Goal: Find specific page/section: Find specific page/section

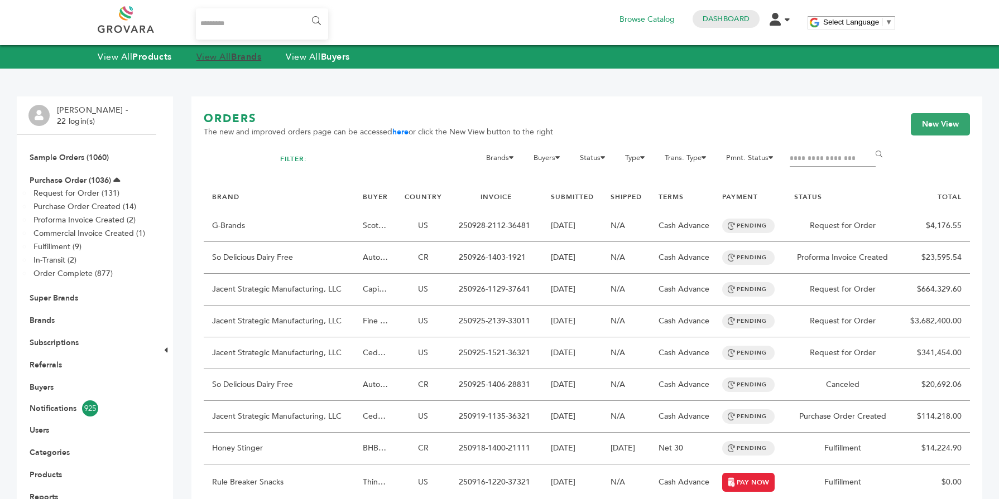
click at [236, 57] on strong "Brands" at bounding box center [246, 57] width 30 height 12
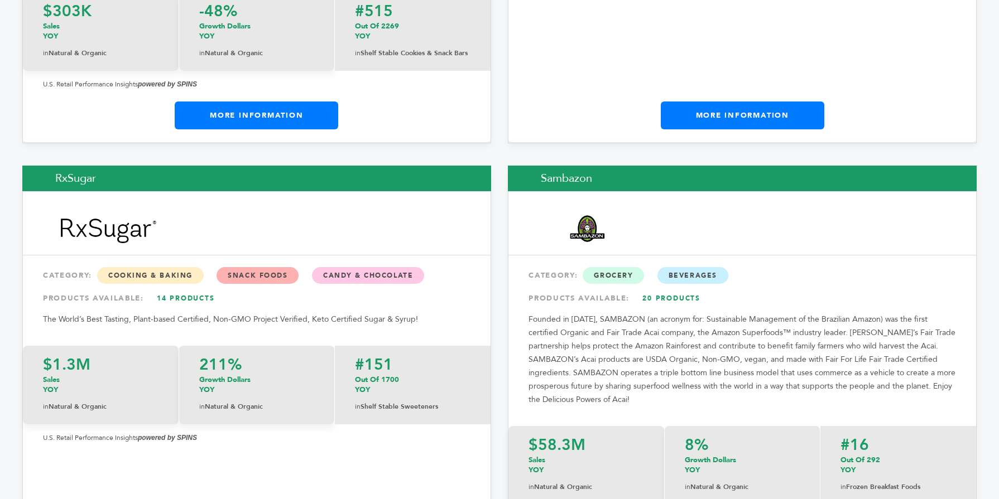
scroll to position [15517, 0]
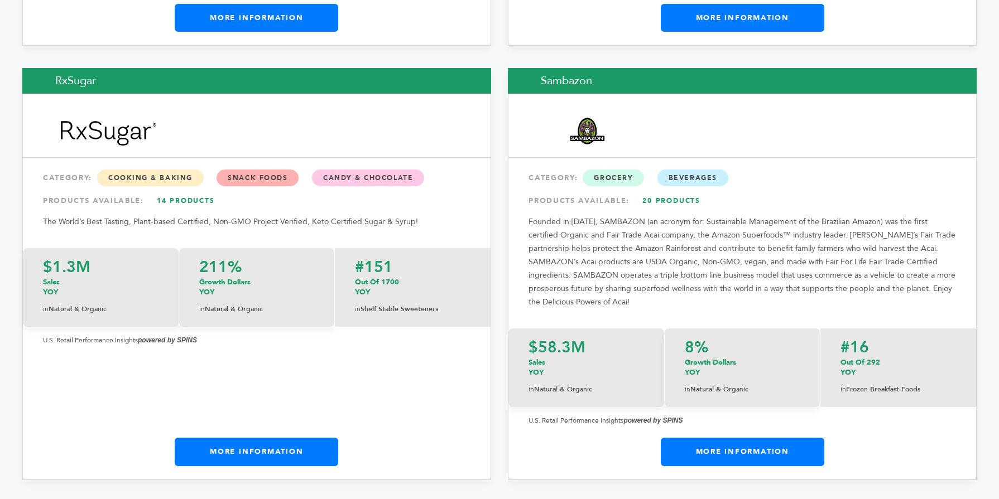
click at [294, 438] on link "More Information" at bounding box center [256, 452] width 163 height 28
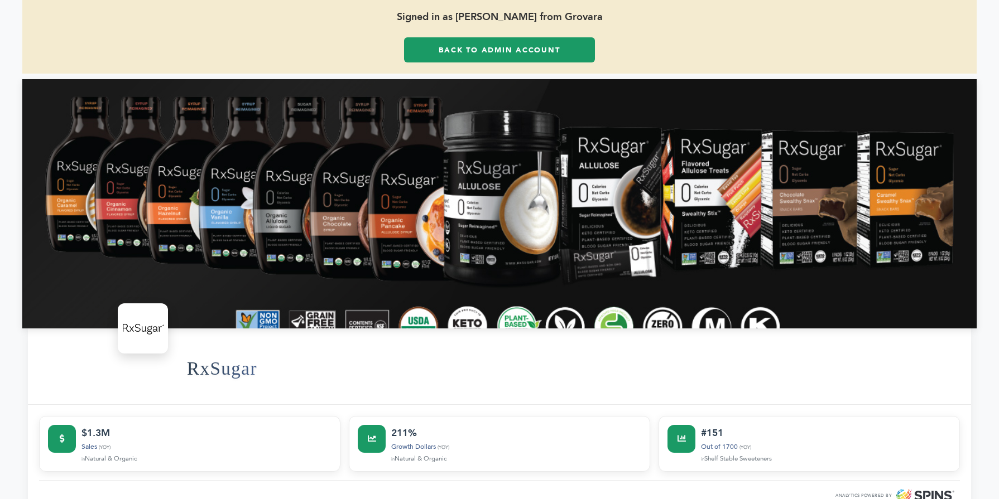
scroll to position [112, 0]
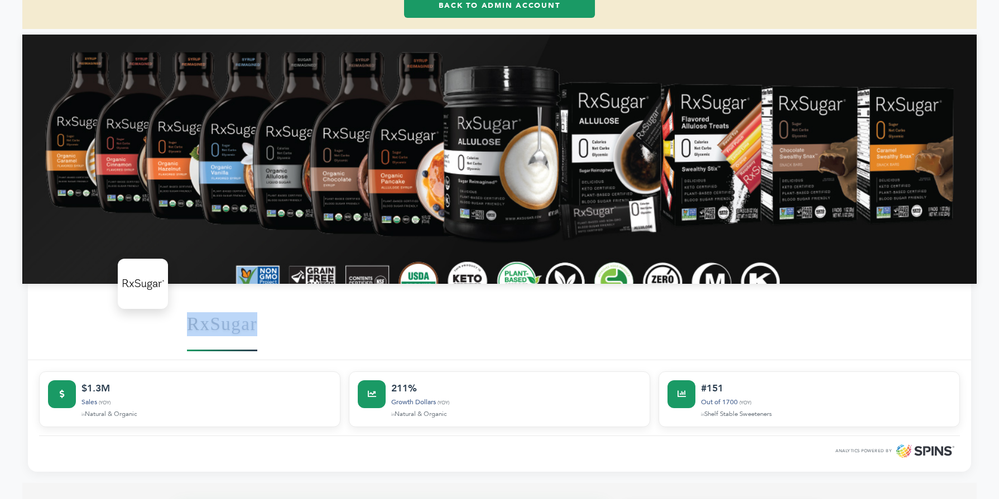
drag, startPoint x: 272, startPoint y: 335, endPoint x: 188, endPoint y: 328, distance: 84.6
click at [188, 328] on div "RxSugar" at bounding box center [573, 324] width 773 height 60
copy h1 "RxSugar"
click at [312, 354] on div "RxSugar" at bounding box center [499, 322] width 943 height 76
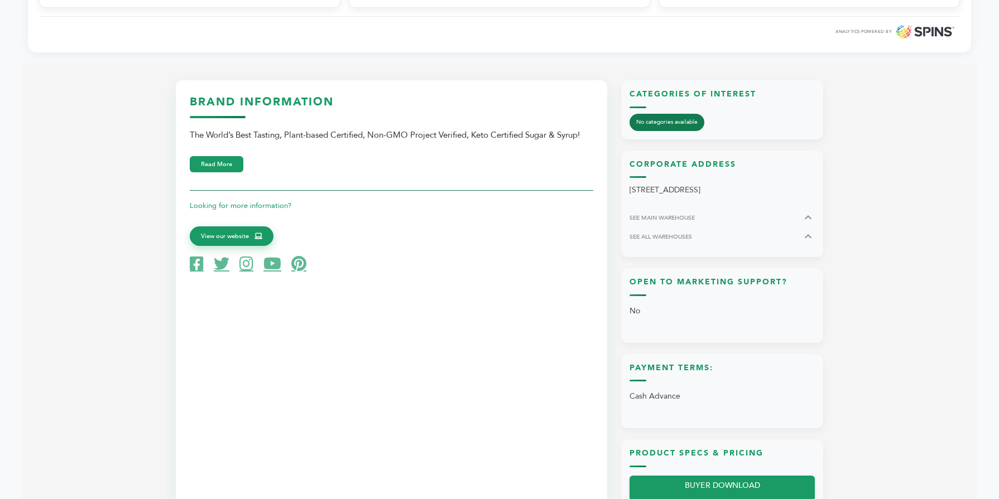
scroll to position [536, 0]
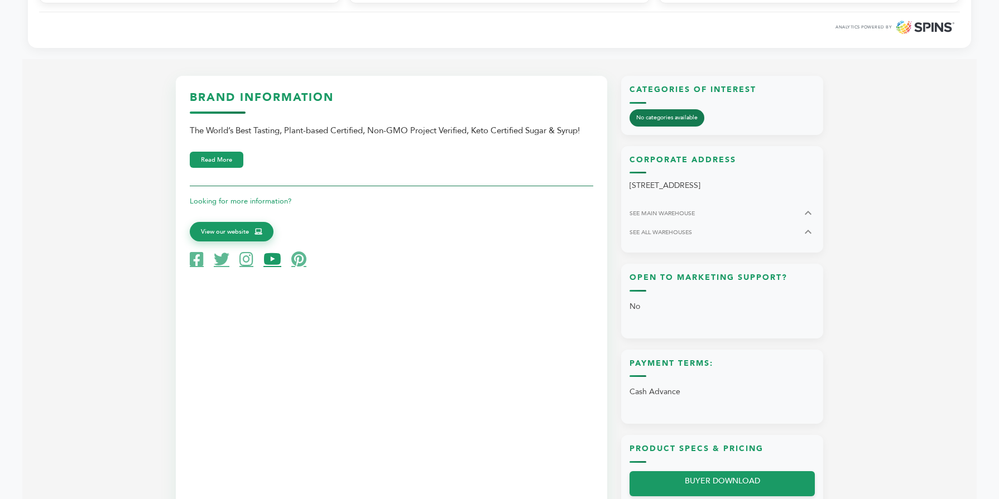
click at [273, 254] on icon at bounding box center [272, 260] width 18 height 16
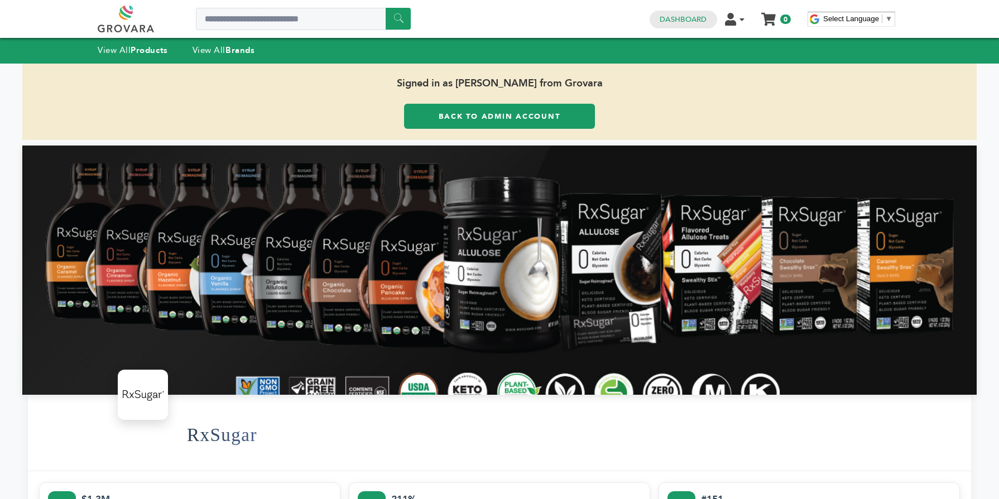
scroll to position [0, 0]
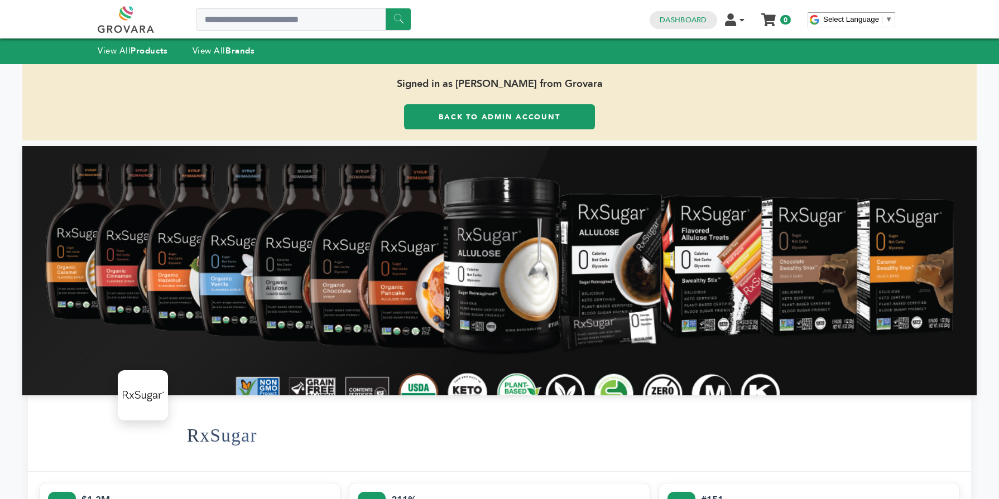
click at [435, 115] on link "Back to Admin Account" at bounding box center [499, 116] width 191 height 25
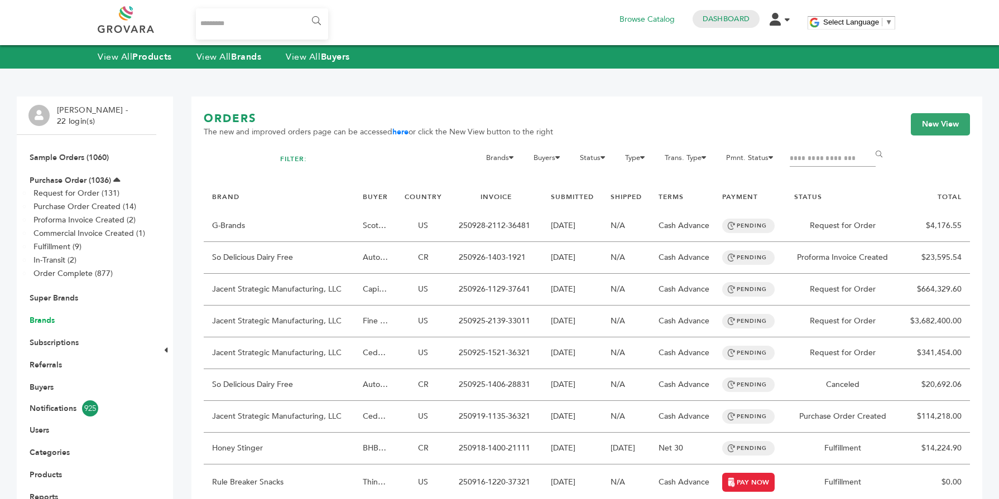
click at [52, 323] on link "Brands" at bounding box center [42, 320] width 25 height 11
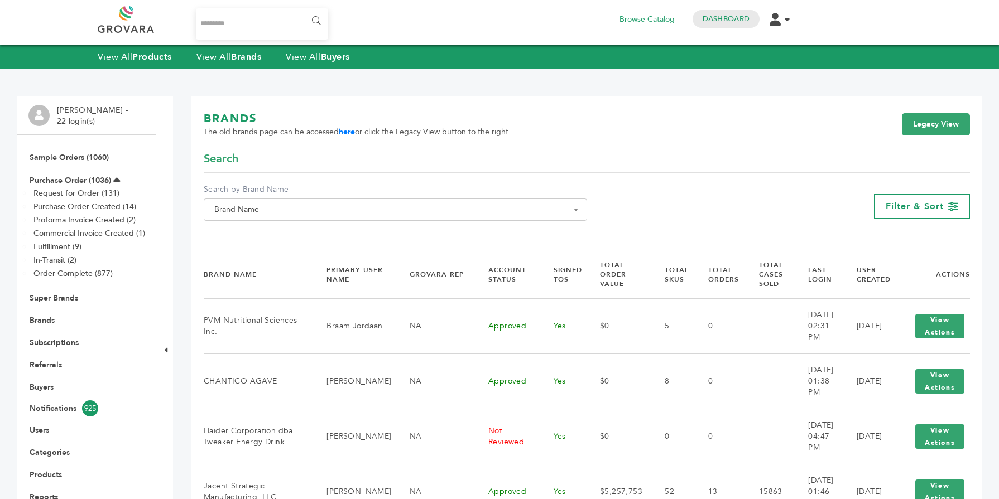
click at [262, 211] on span "Brand Name" at bounding box center [395, 210] width 371 height 16
click at [250, 235] on input "Search" at bounding box center [395, 230] width 378 height 14
paste input "*******"
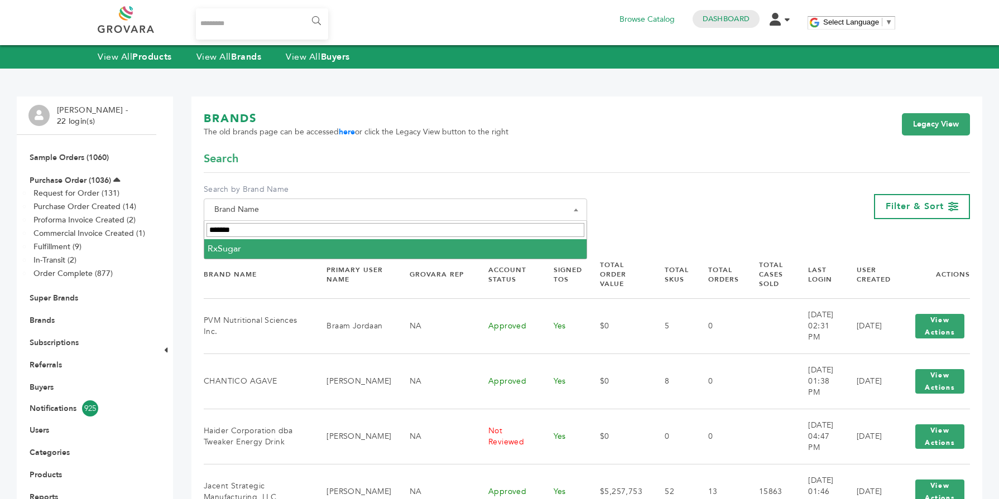
type input "*******"
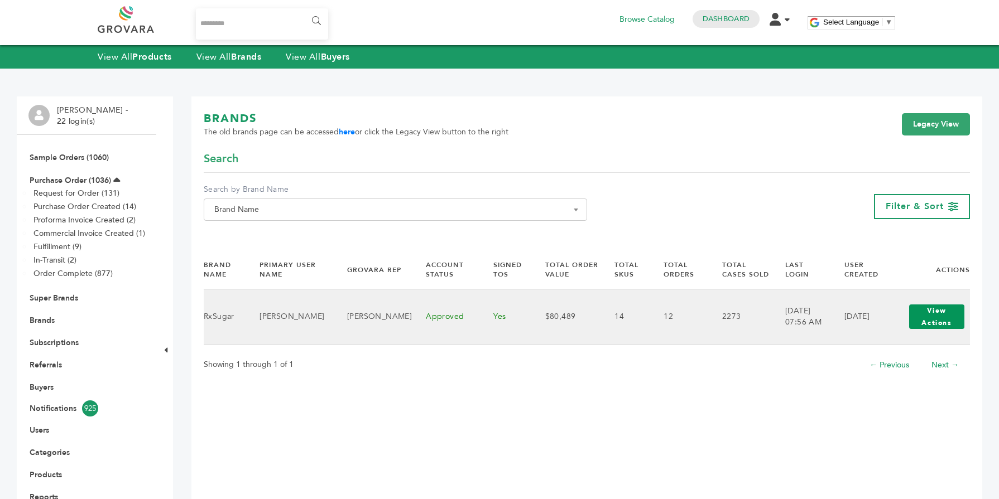
click at [937, 321] on button "View Actions" at bounding box center [936, 317] width 55 height 25
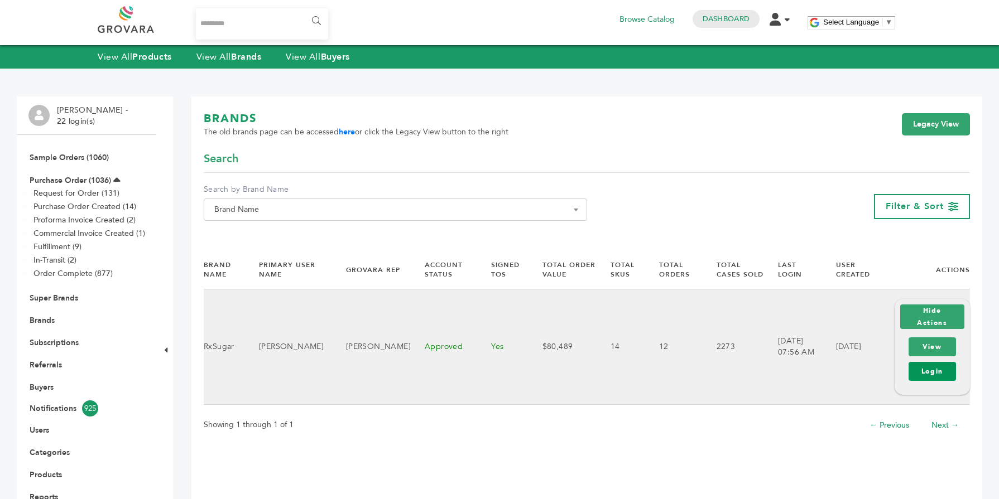
click at [926, 374] on link "Login" at bounding box center [931, 371] width 47 height 19
